Goal: Check status: Check status

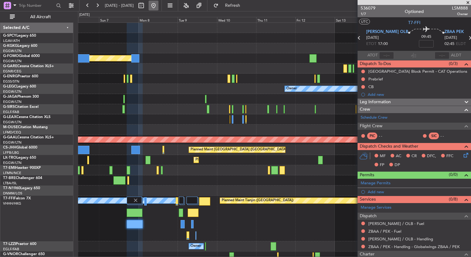
click at [159, 10] on button at bounding box center [154, 6] width 10 height 10
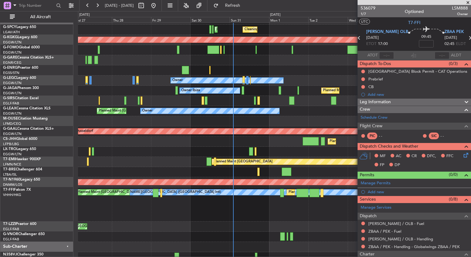
scroll to position [11, 0]
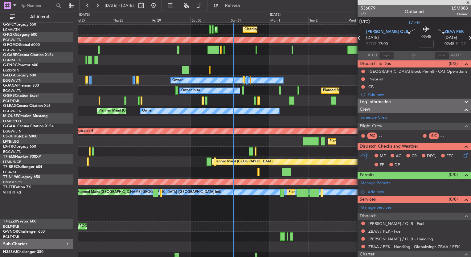
click at [235, 170] on div "Planned Maint Warsaw ([GEOGRAPHIC_DATA])" at bounding box center [274, 172] width 393 height 10
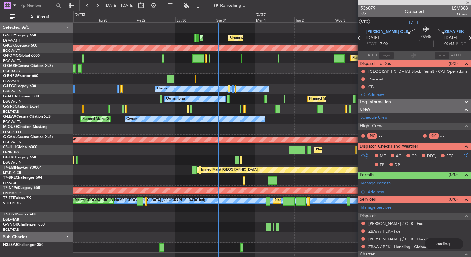
scroll to position [0, 0]
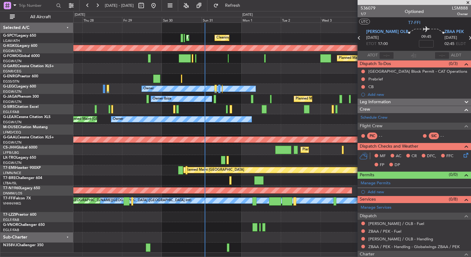
click at [240, 79] on div "Cleaning [GEOGRAPHIC_DATA] ([PERSON_NAME] Intl) Planned Maint [GEOGRAPHIC_DATA]…" at bounding box center [272, 138] width 398 height 230
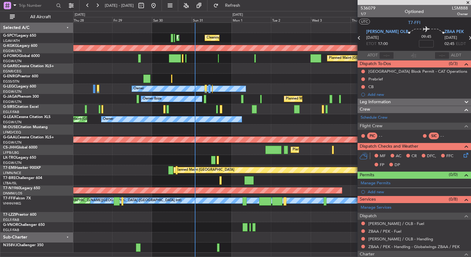
click at [227, 75] on div at bounding box center [272, 79] width 398 height 10
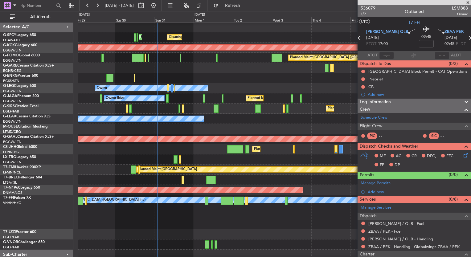
scroll to position [1, 0]
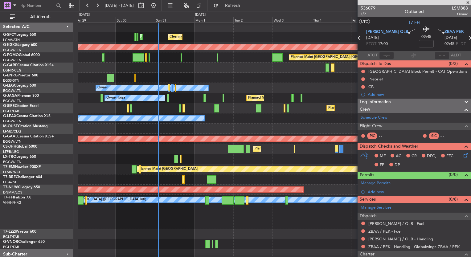
click at [164, 110] on div "Planned Maint [GEOGRAPHIC_DATA] ([GEOGRAPHIC_DATA])" at bounding box center [274, 108] width 393 height 10
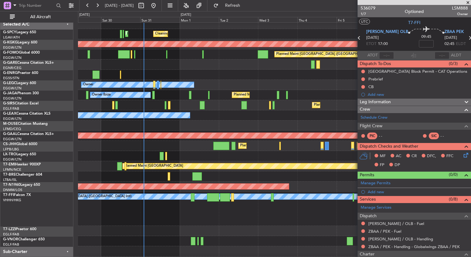
scroll to position [5, 0]
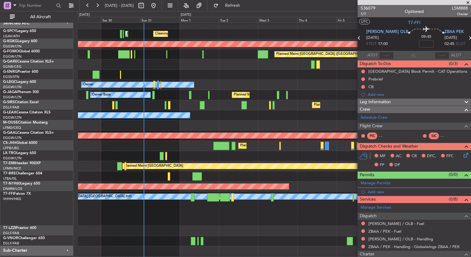
click at [160, 149] on div "Planned Maint [GEOGRAPHIC_DATA] ([GEOGRAPHIC_DATA]) Planned Maint [GEOGRAPHIC_D…" at bounding box center [274, 146] width 393 height 10
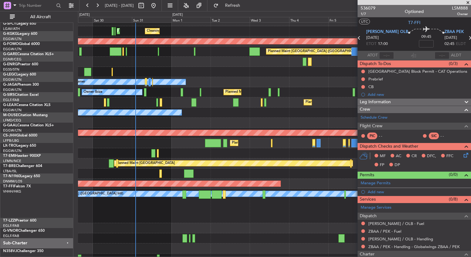
click at [172, 119] on div at bounding box center [274, 123] width 393 height 10
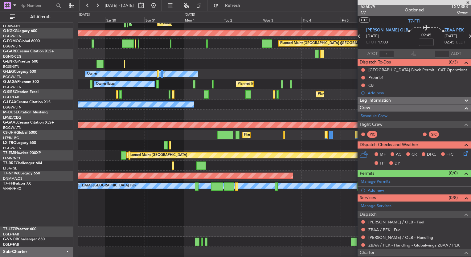
scroll to position [0, 0]
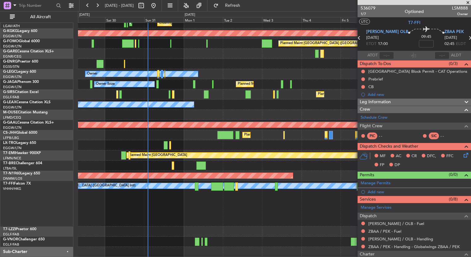
click at [285, 12] on div "0 0 Fri 29 Sat 30 Sun 31 Mon 1 Tue 2 [DATE] Thu 4 Fri 5 Sat 6 Sun 7 [DATE]" at bounding box center [274, 16] width 393 height 11
click at [468, 4] on span at bounding box center [468, 3] width 6 height 6
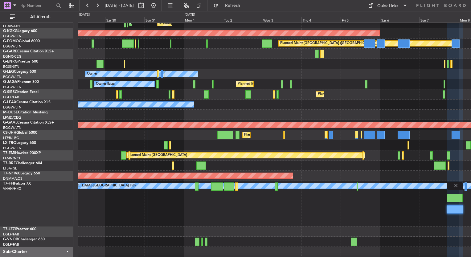
scroll to position [13, 0]
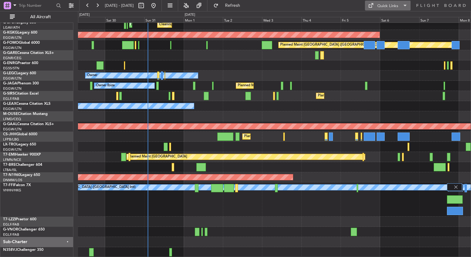
click at [391, 9] on div "Quick Links" at bounding box center [388, 6] width 21 height 6
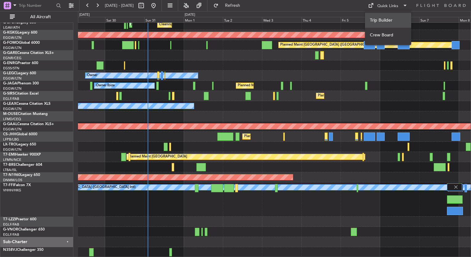
click at [391, 20] on button "Trip Builder" at bounding box center [388, 20] width 46 height 15
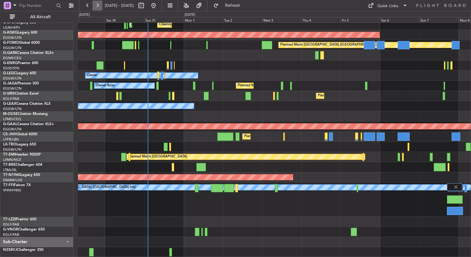
click at [95, 7] on button at bounding box center [98, 6] width 10 height 10
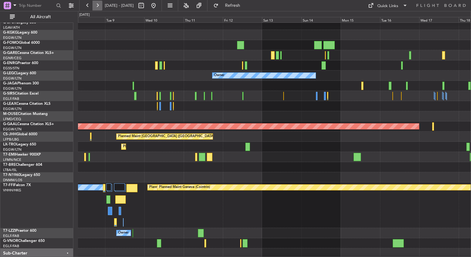
click at [95, 7] on button at bounding box center [98, 6] width 10 height 10
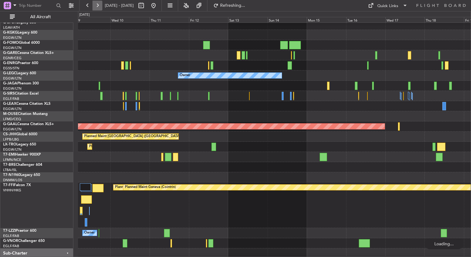
scroll to position [0, 0]
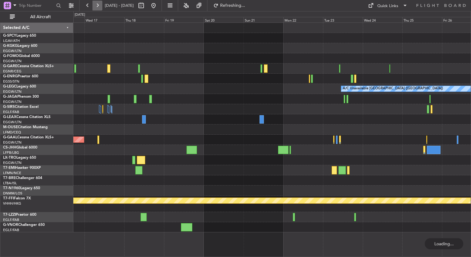
click at [95, 7] on button at bounding box center [98, 6] width 10 height 10
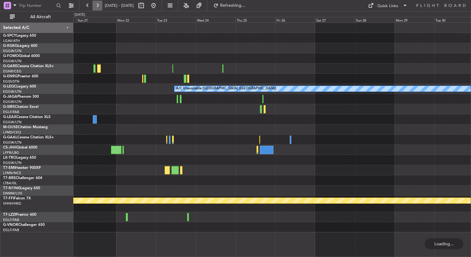
click at [95, 7] on button at bounding box center [98, 6] width 10 height 10
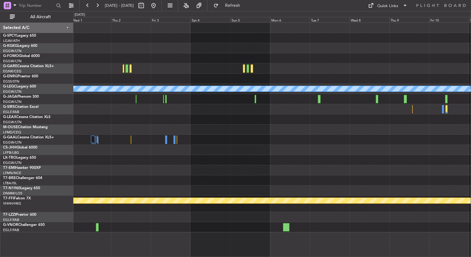
click at [162, 4] on fb-range-datepicker "[DATE] - [DATE]" at bounding box center [120, 5] width 83 height 11
click at [159, 2] on button at bounding box center [154, 6] width 10 height 10
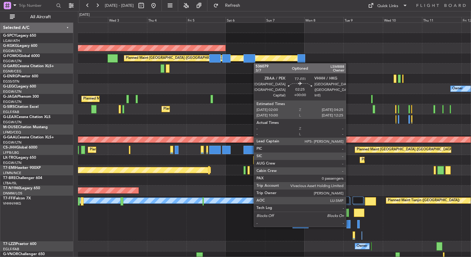
click at [349, 226] on div at bounding box center [349, 224] width 4 height 8
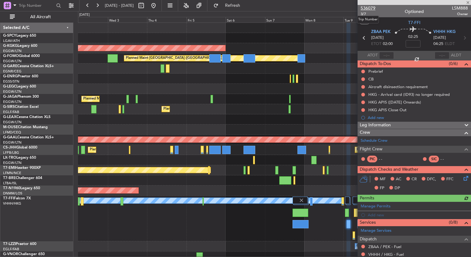
click at [368, 9] on span "536079" at bounding box center [368, 8] width 15 height 6
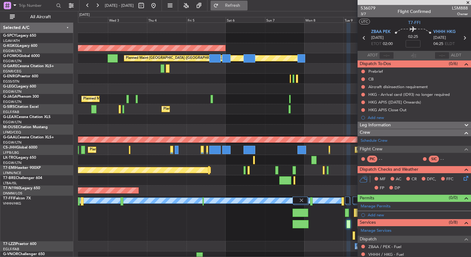
click at [246, 8] on span "Refresh" at bounding box center [233, 5] width 26 height 4
